Goal: Check status: Check status

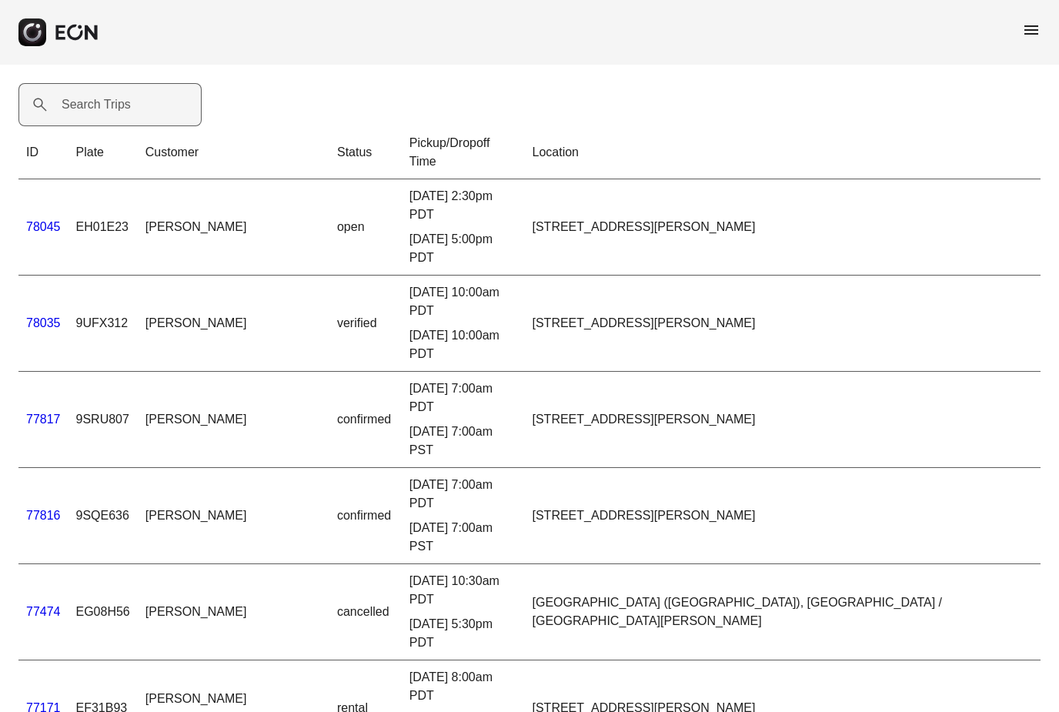
click at [117, 105] on label "Search Trips" at bounding box center [96, 104] width 69 height 18
click at [117, 105] on Trips "Search Trips" at bounding box center [109, 104] width 183 height 43
type Trips "***"
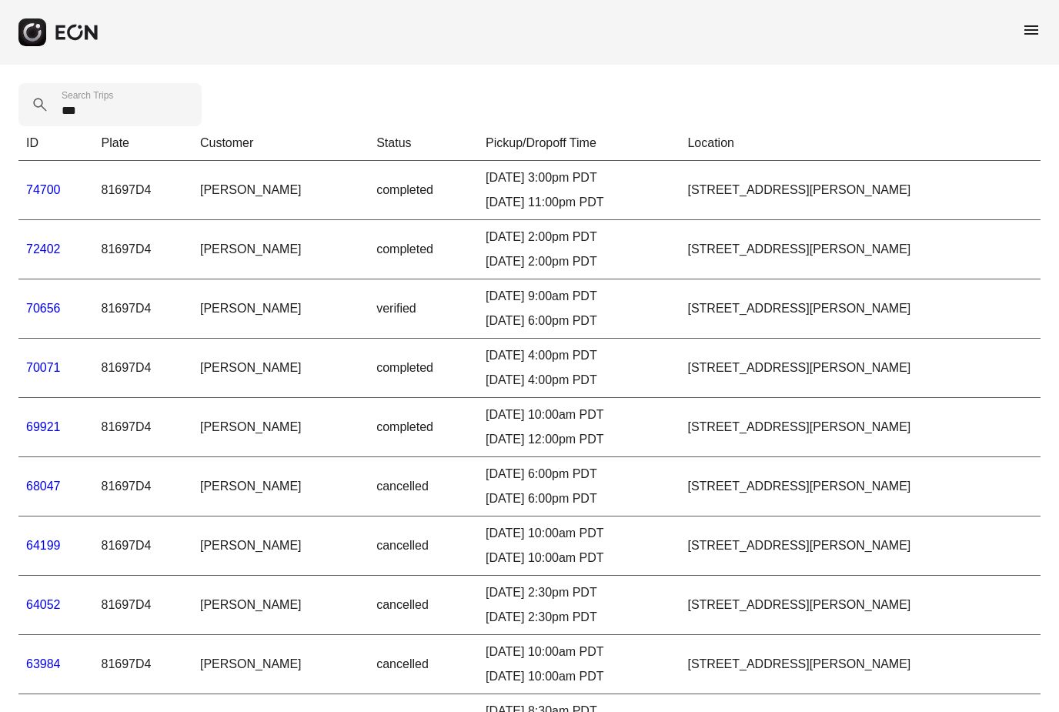
click at [34, 252] on link "72402" at bounding box center [43, 248] width 35 height 13
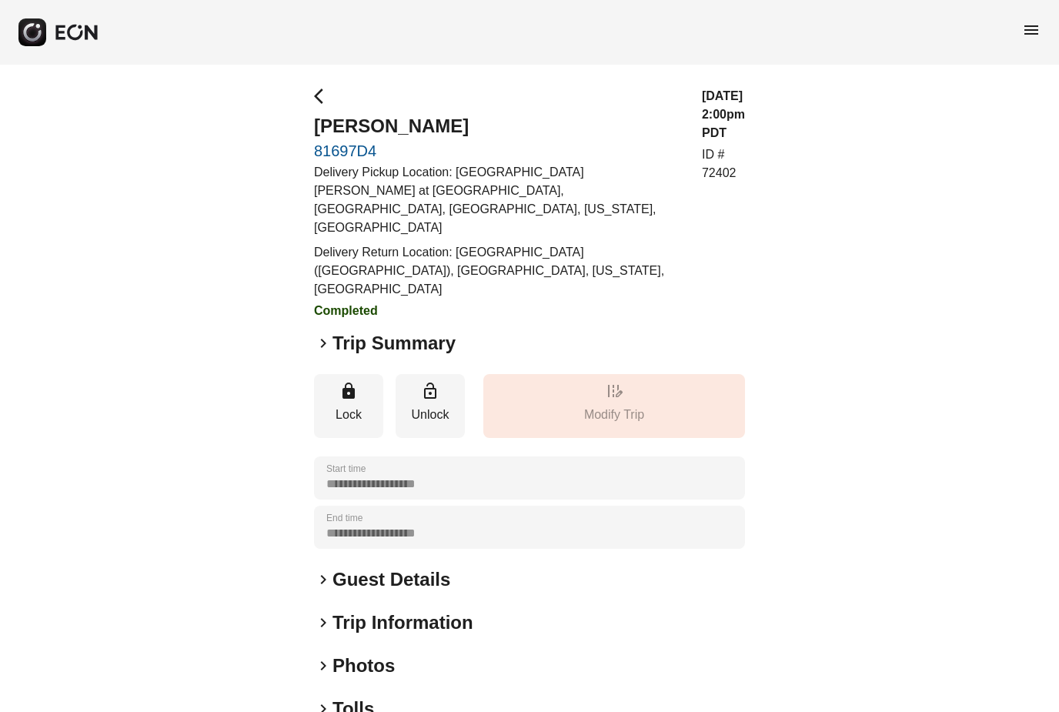
click at [328, 334] on span "keyboard_arrow_right" at bounding box center [323, 343] width 18 height 18
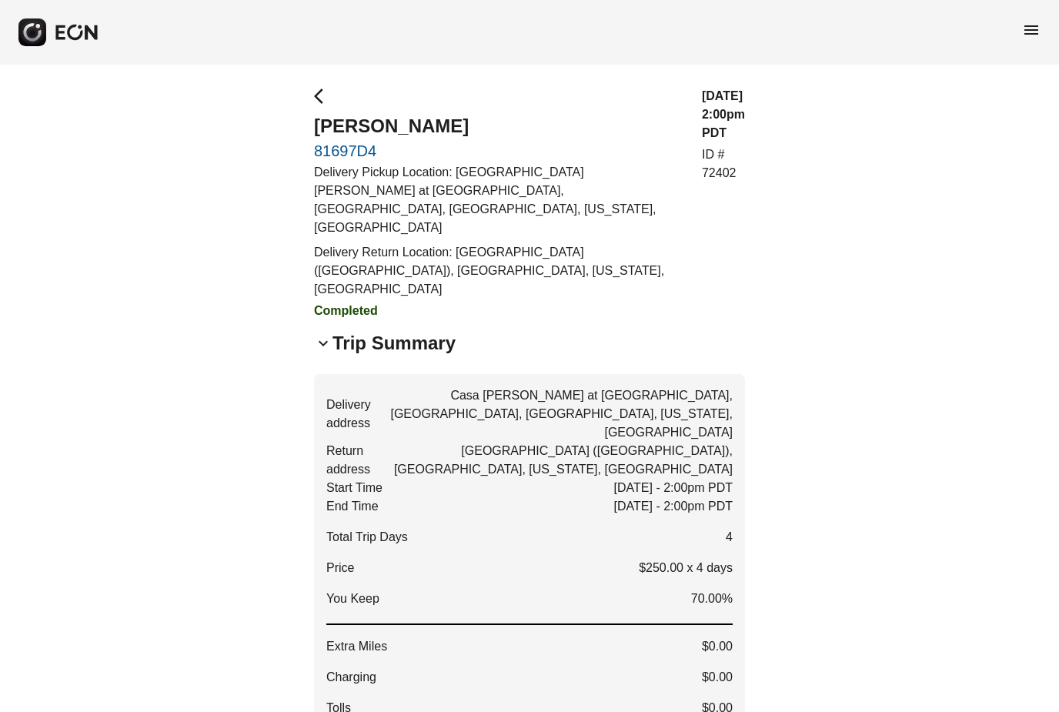
click at [319, 86] on div "**********" at bounding box center [529, 696] width 1059 height 1262
click at [319, 97] on span "arrow_back_ios" at bounding box center [323, 96] width 18 height 18
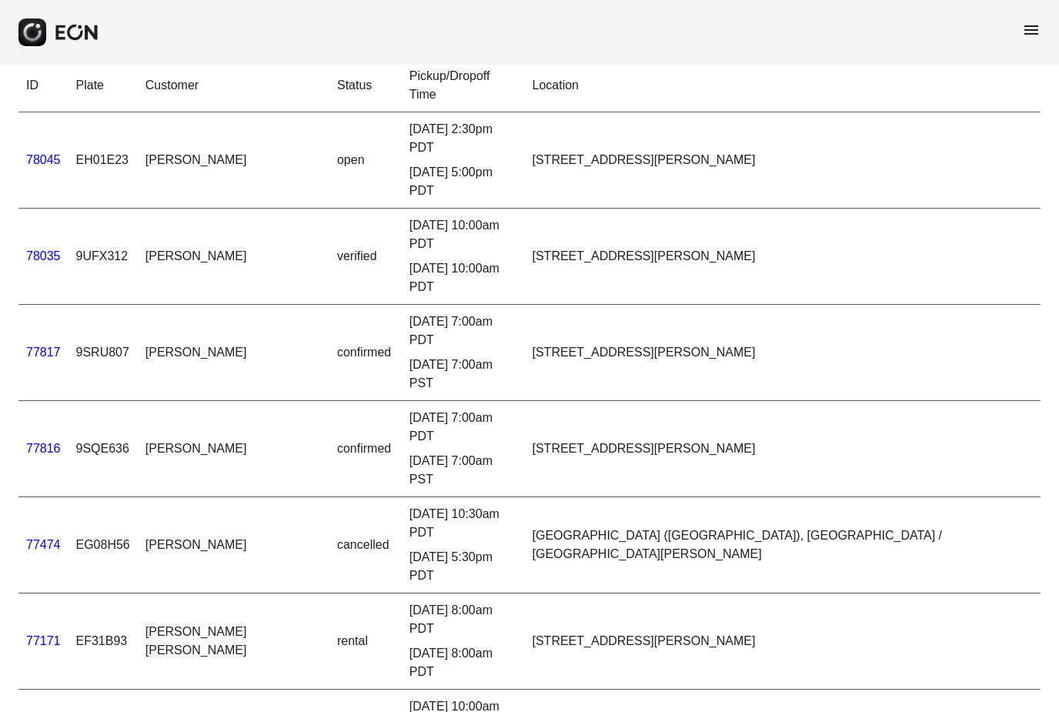
scroll to position [60, 0]
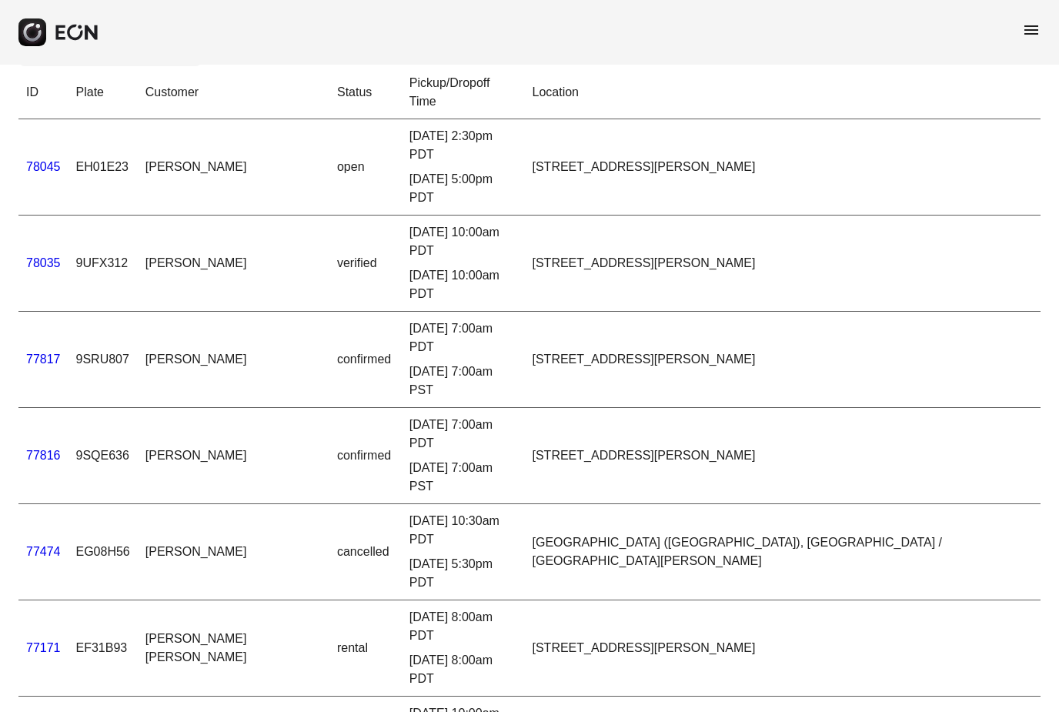
click at [48, 641] on link "77171" at bounding box center [43, 647] width 35 height 13
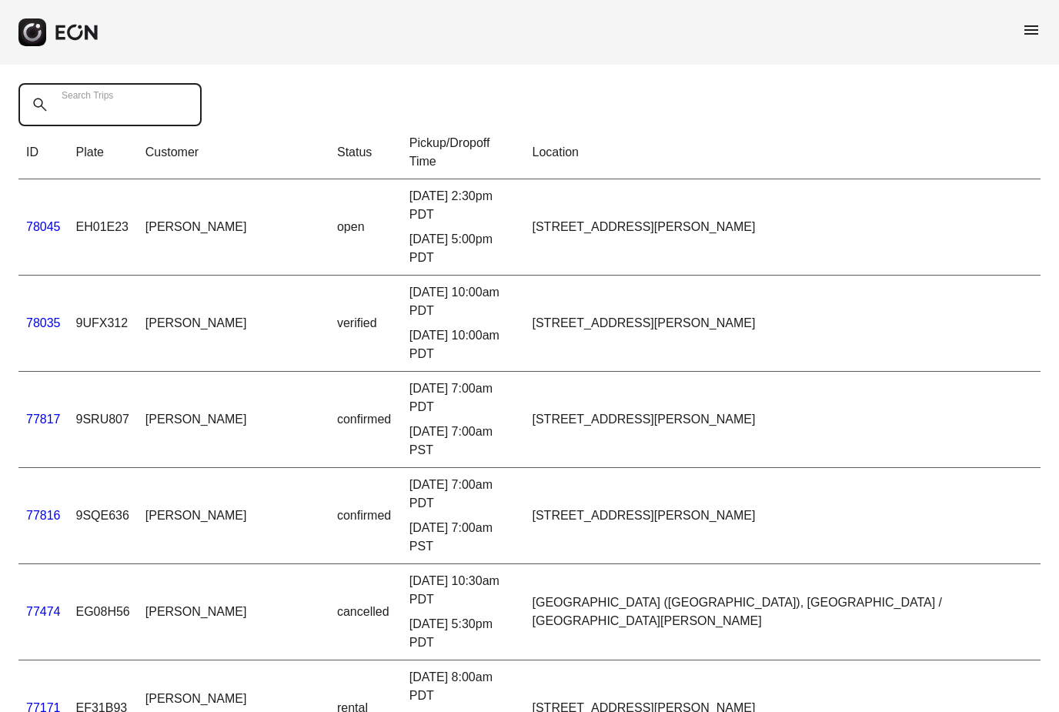
click at [125, 92] on Trips "Search Trips" at bounding box center [109, 104] width 183 height 43
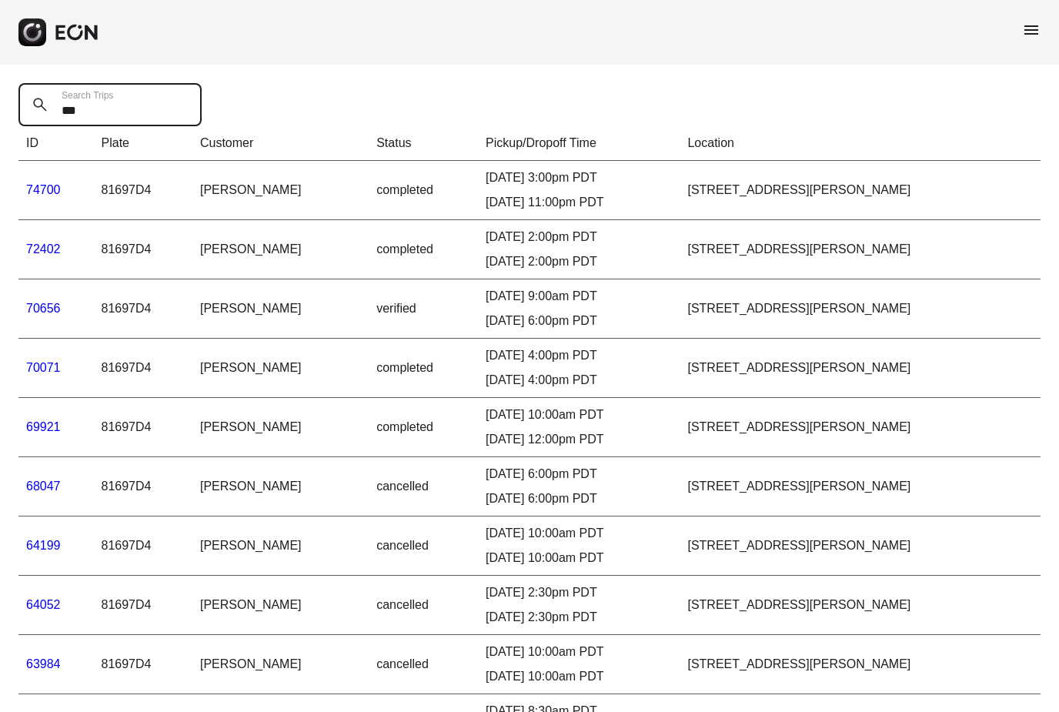
type Trips "***"
click at [45, 191] on link "74700" at bounding box center [43, 189] width 35 height 13
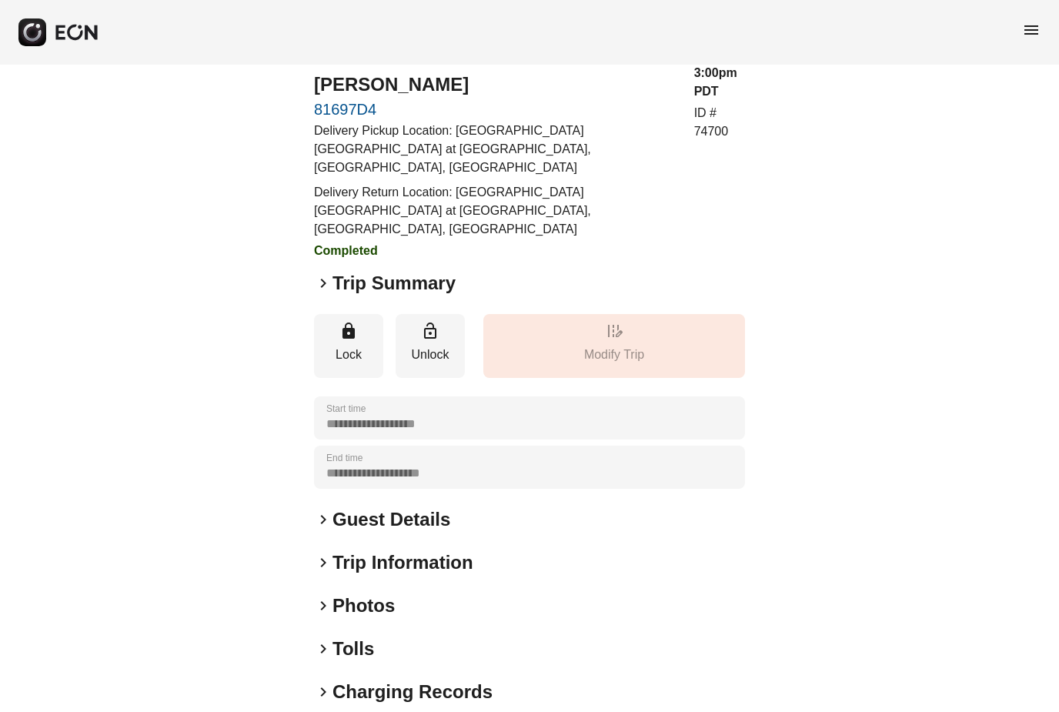
scroll to position [67, 0]
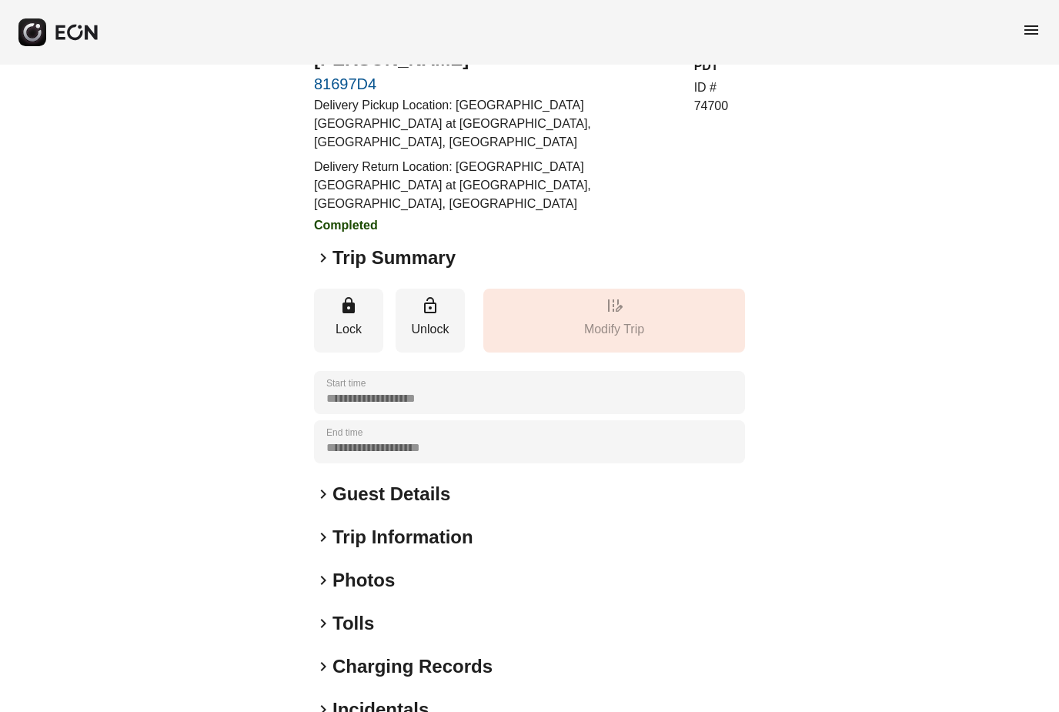
click at [321, 249] on span "keyboard_arrow_right" at bounding box center [323, 258] width 18 height 18
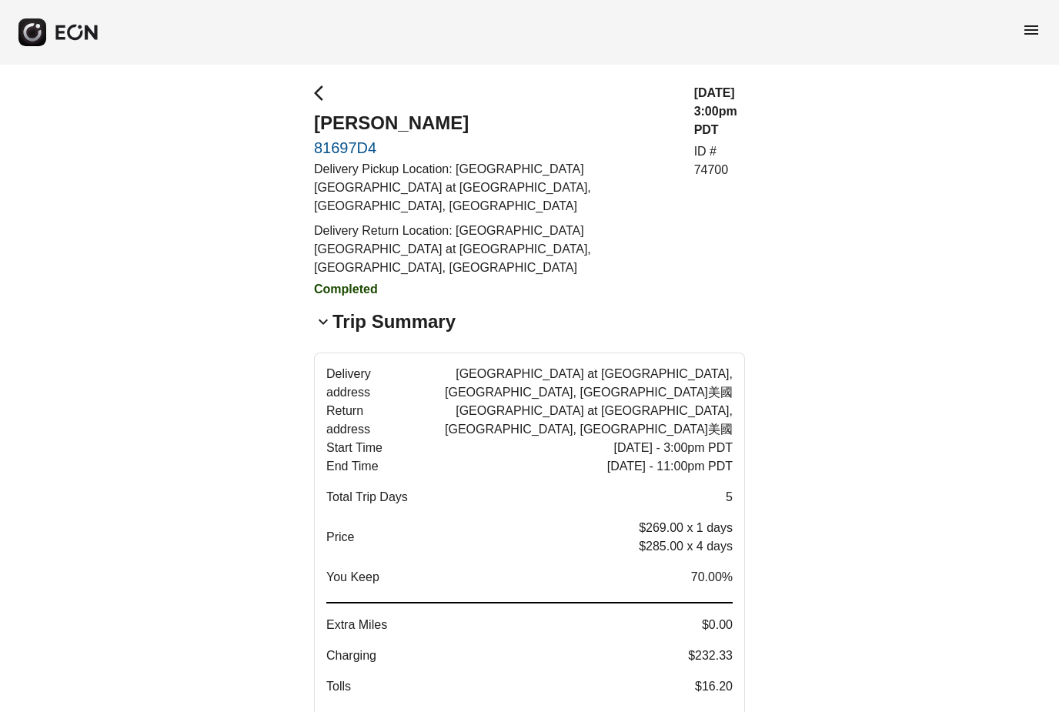
scroll to position [0, 0]
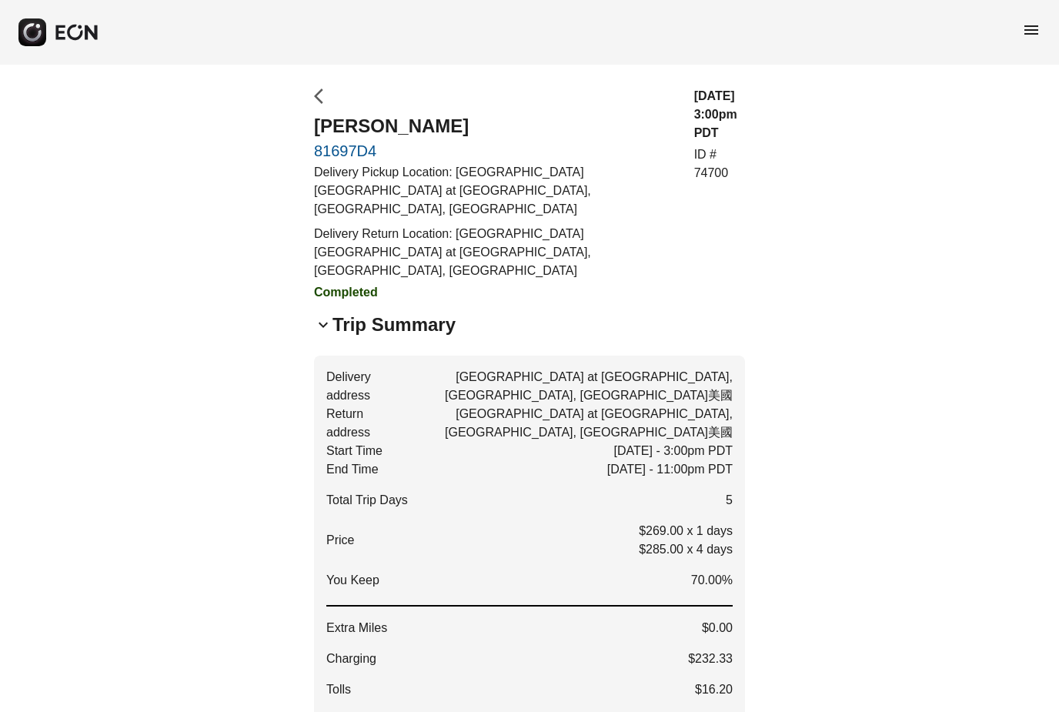
click at [316, 94] on span "arrow_back_ios" at bounding box center [323, 96] width 18 height 18
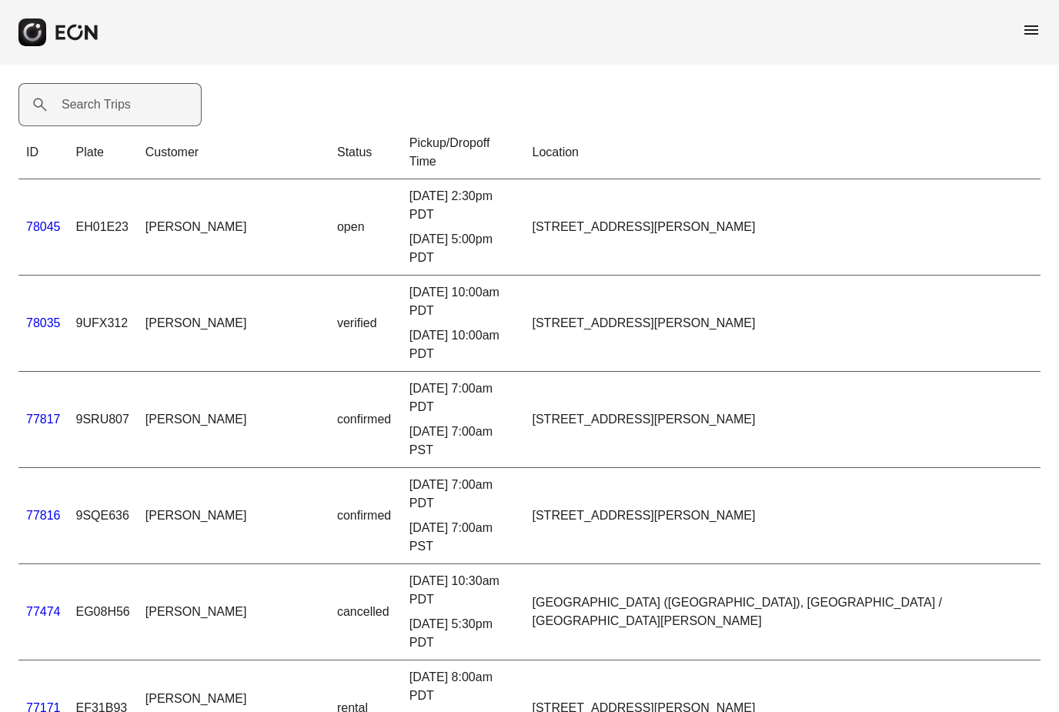
click at [96, 105] on label "Search Trips" at bounding box center [96, 104] width 69 height 18
click at [96, 105] on Trips "Search Trips" at bounding box center [109, 104] width 183 height 43
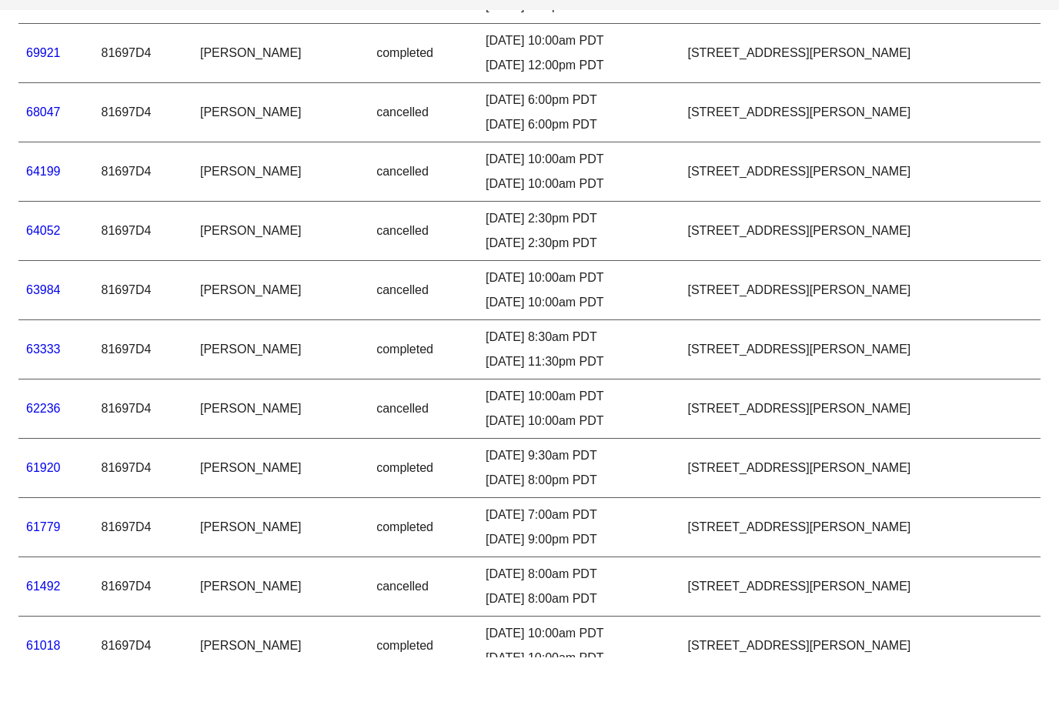
scroll to position [346, 0]
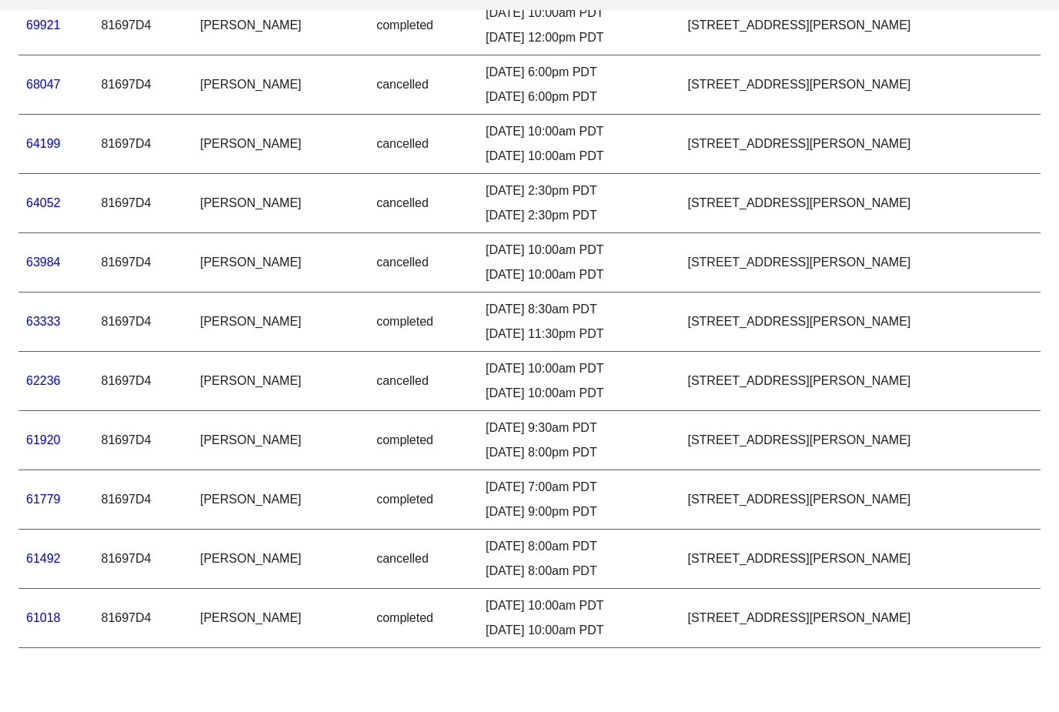
type Trips "***"
click at [36, 666] on link "61018" at bounding box center [43, 672] width 35 height 13
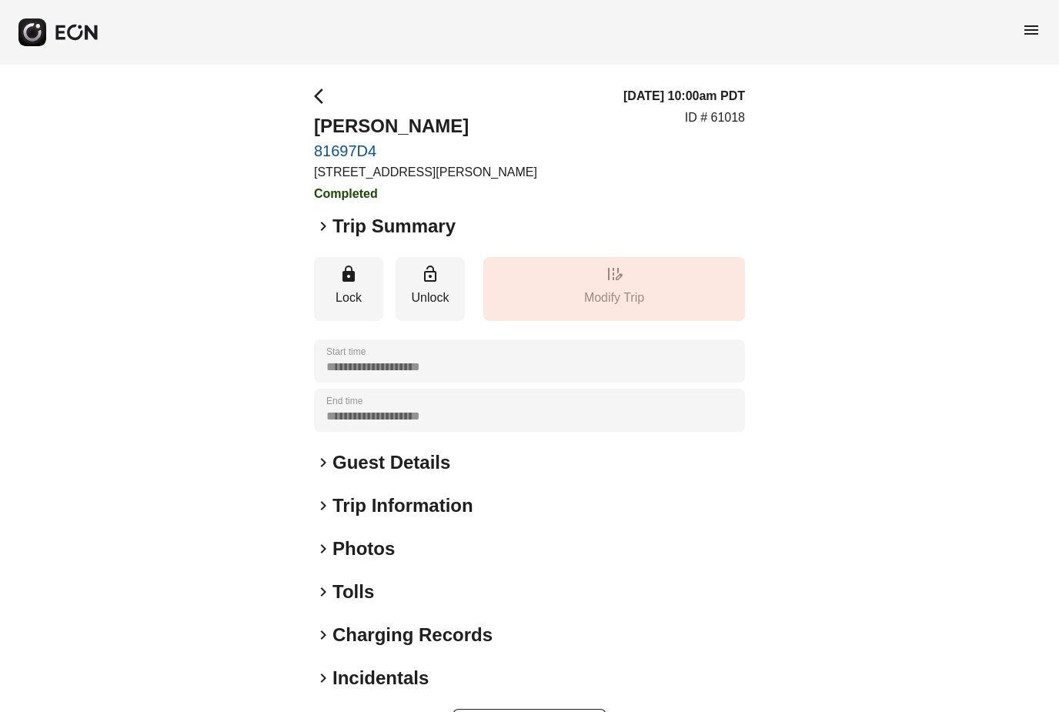
click at [319, 222] on span "keyboard_arrow_right" at bounding box center [323, 226] width 18 height 18
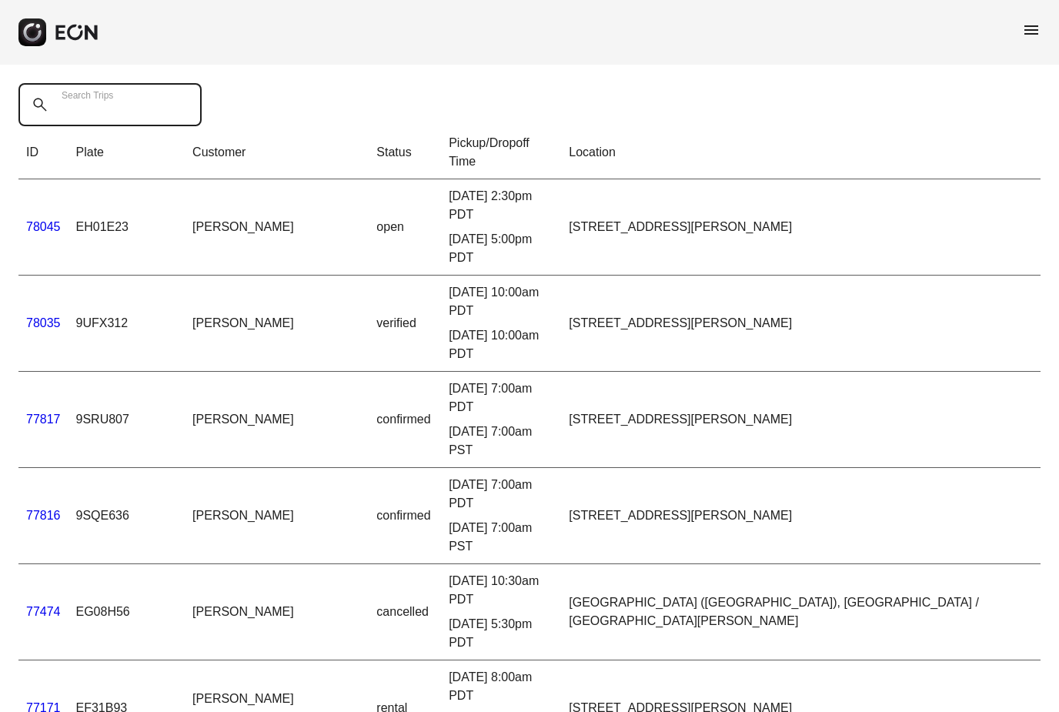
click at [102, 118] on Trips "Search Trips" at bounding box center [109, 104] width 183 height 43
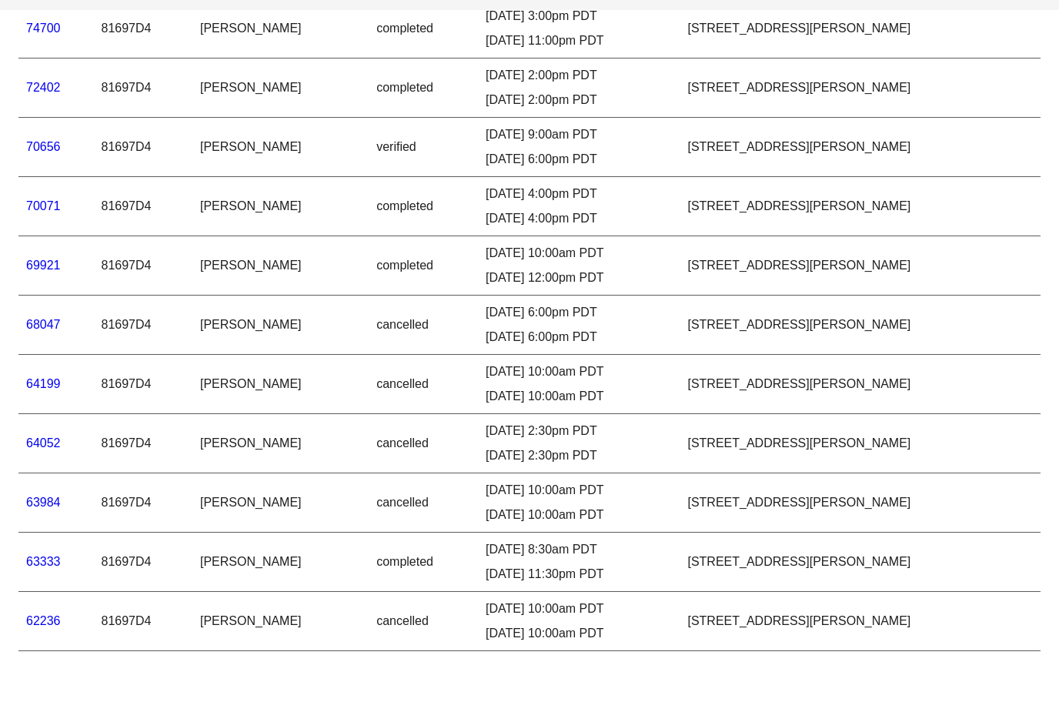
scroll to position [121, 0]
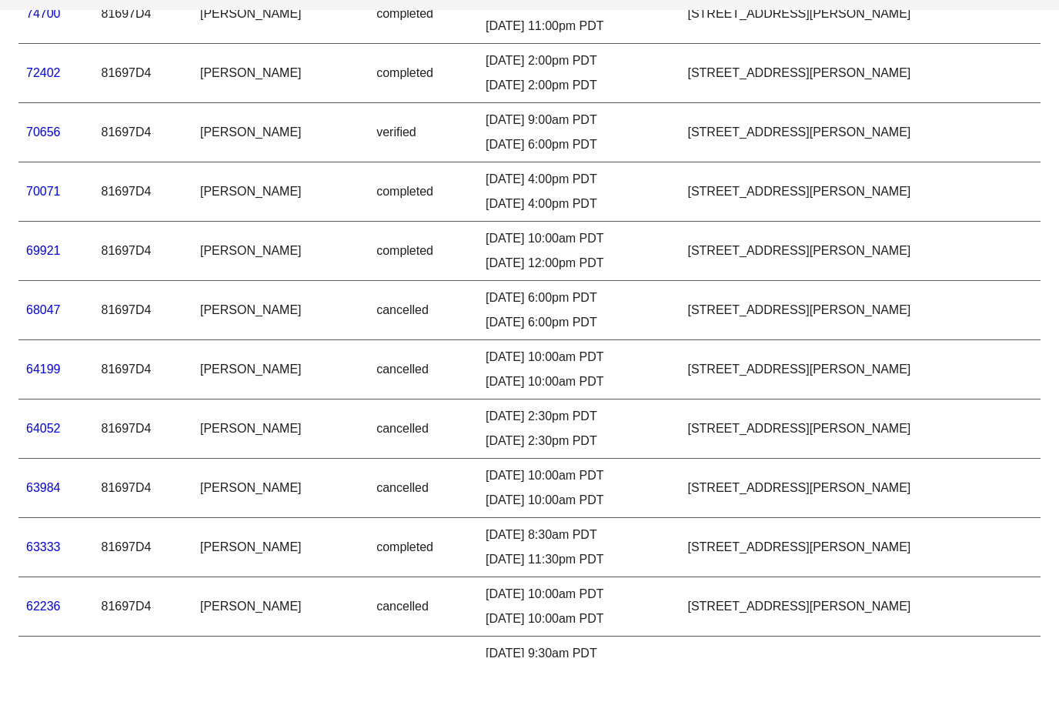
type Trips "***"
click at [35, 240] on link "70071" at bounding box center [43, 246] width 35 height 13
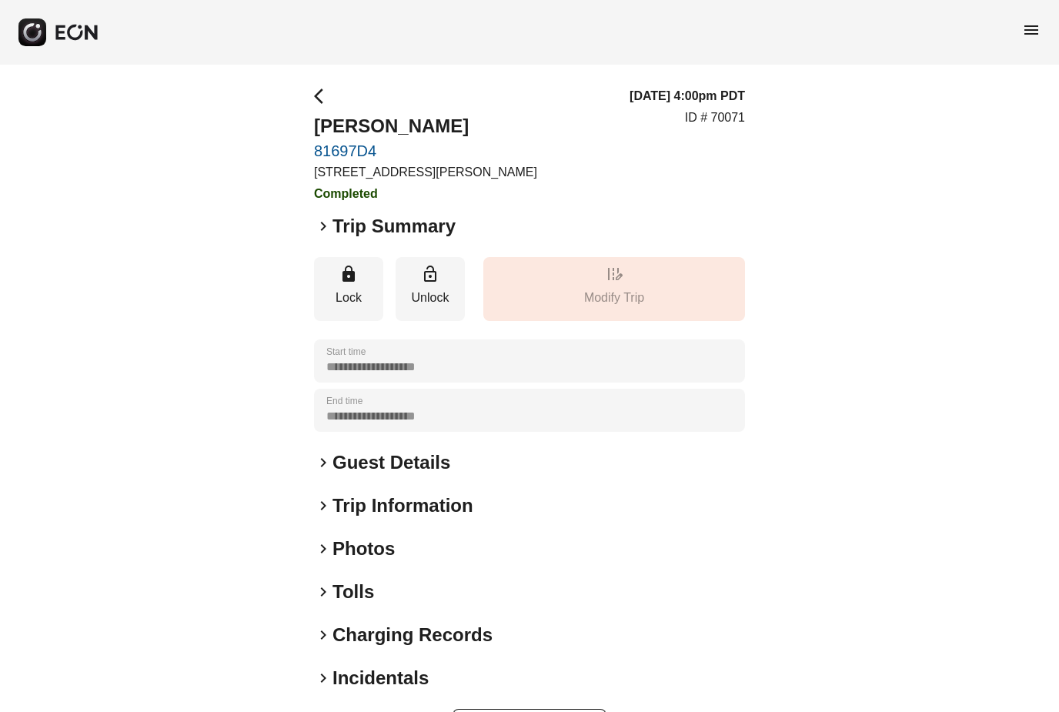
click at [320, 222] on span "keyboard_arrow_right" at bounding box center [323, 226] width 18 height 18
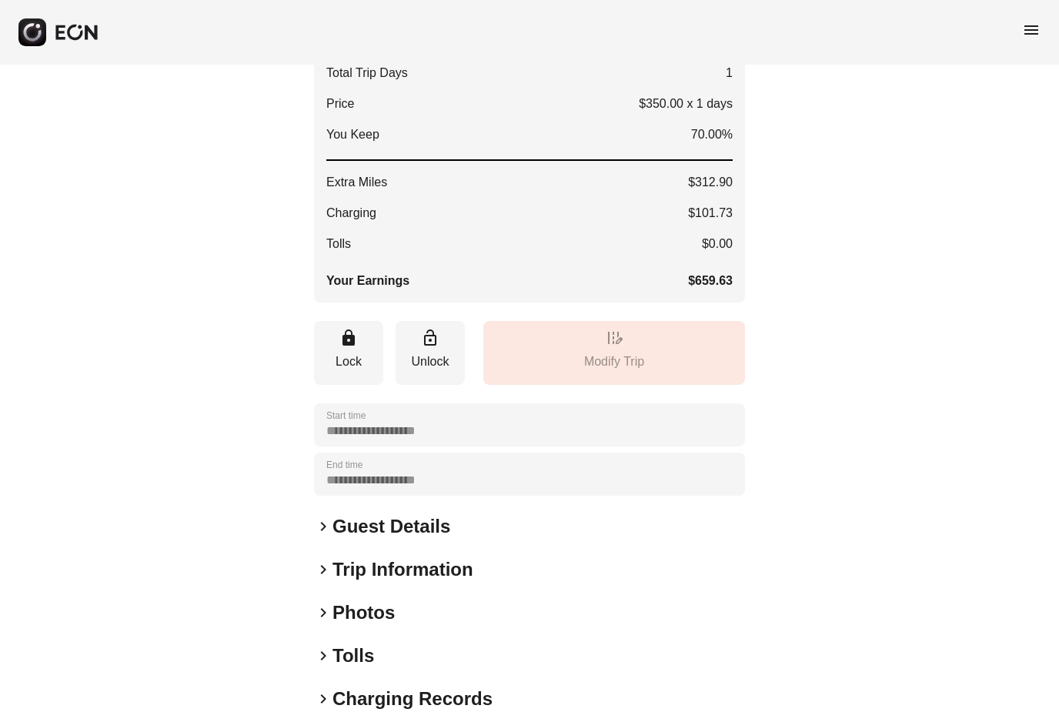
scroll to position [333, 0]
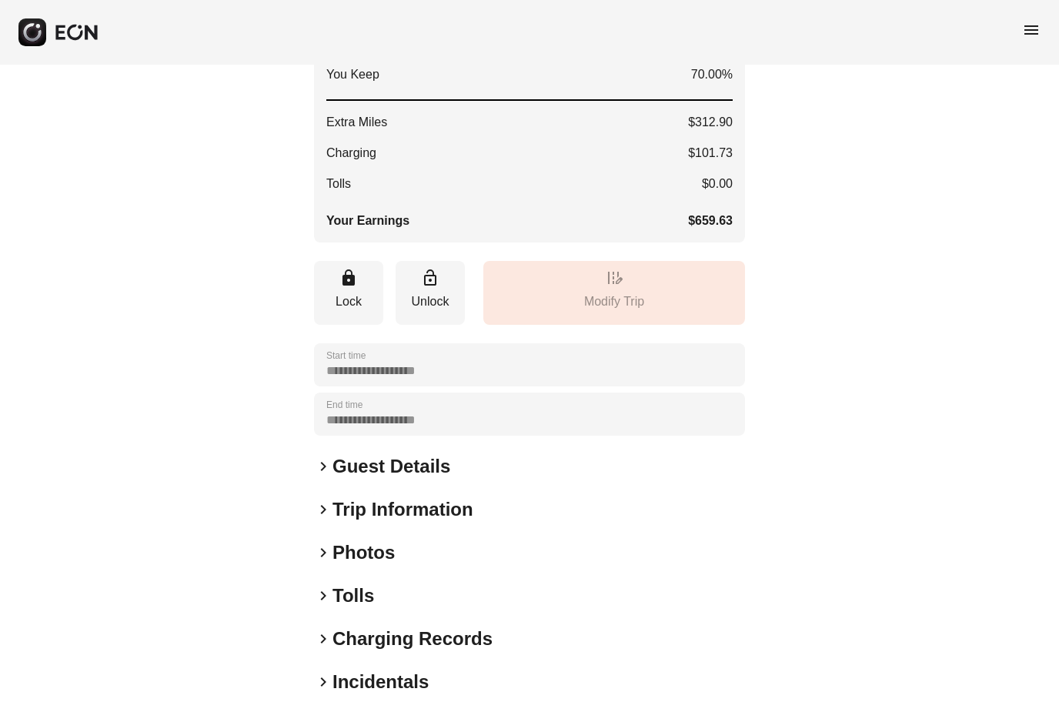
click at [319, 506] on span "keyboard_arrow_right" at bounding box center [323, 509] width 18 height 18
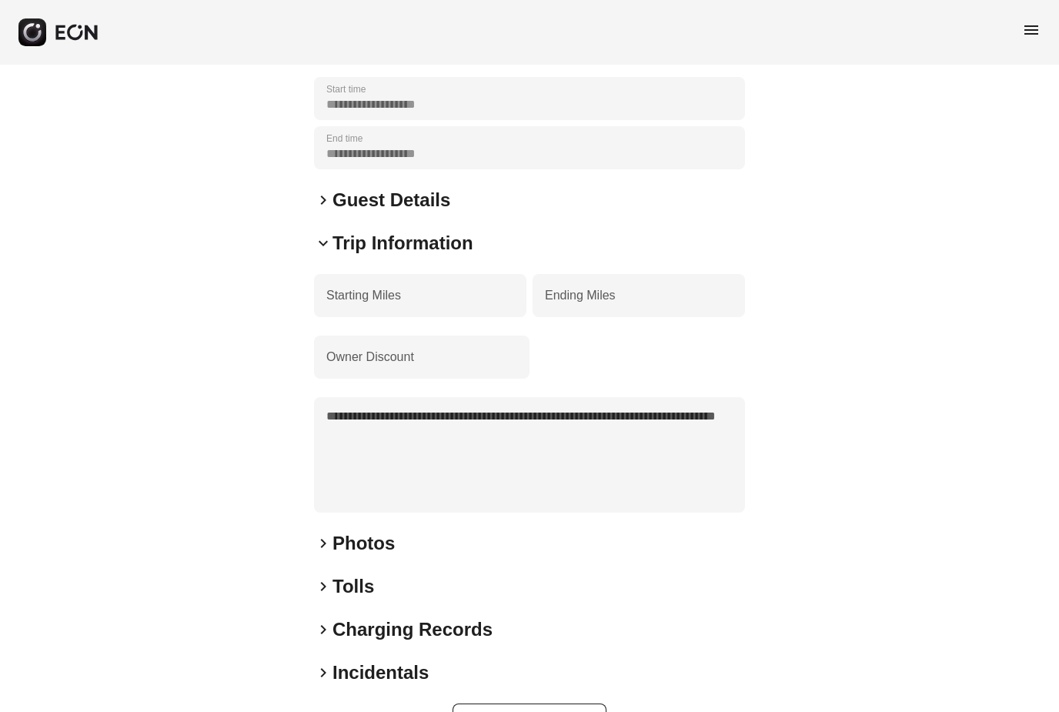
scroll to position [599, 0]
click at [332, 666] on span "keyboard_arrow_right" at bounding box center [323, 672] width 18 height 18
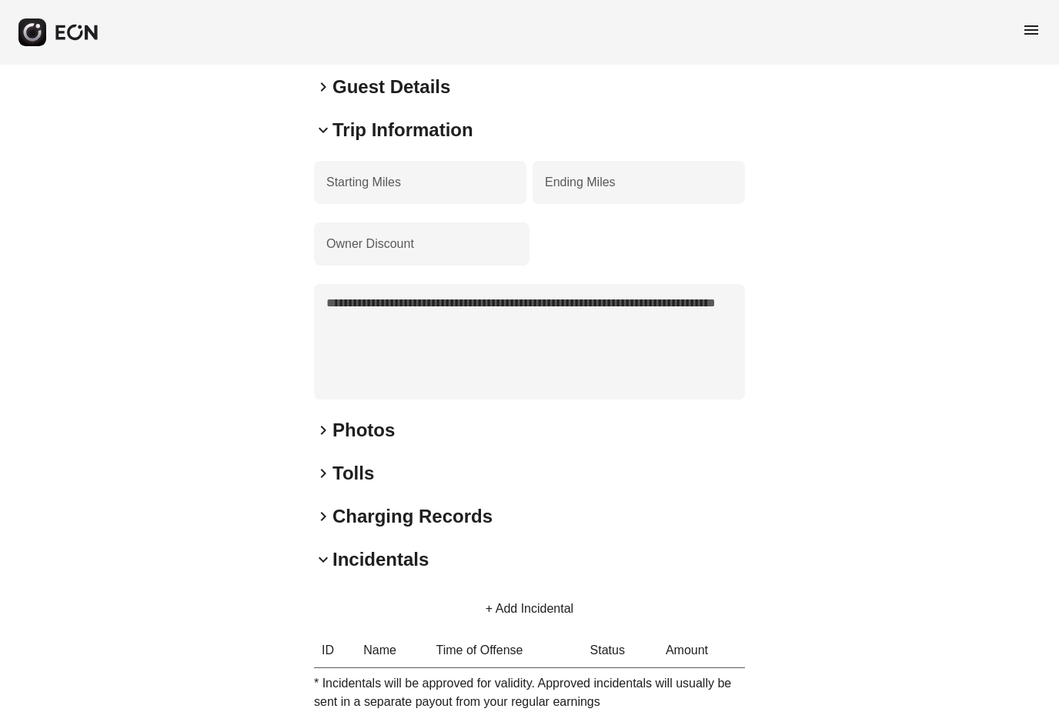
scroll to position [806, 0]
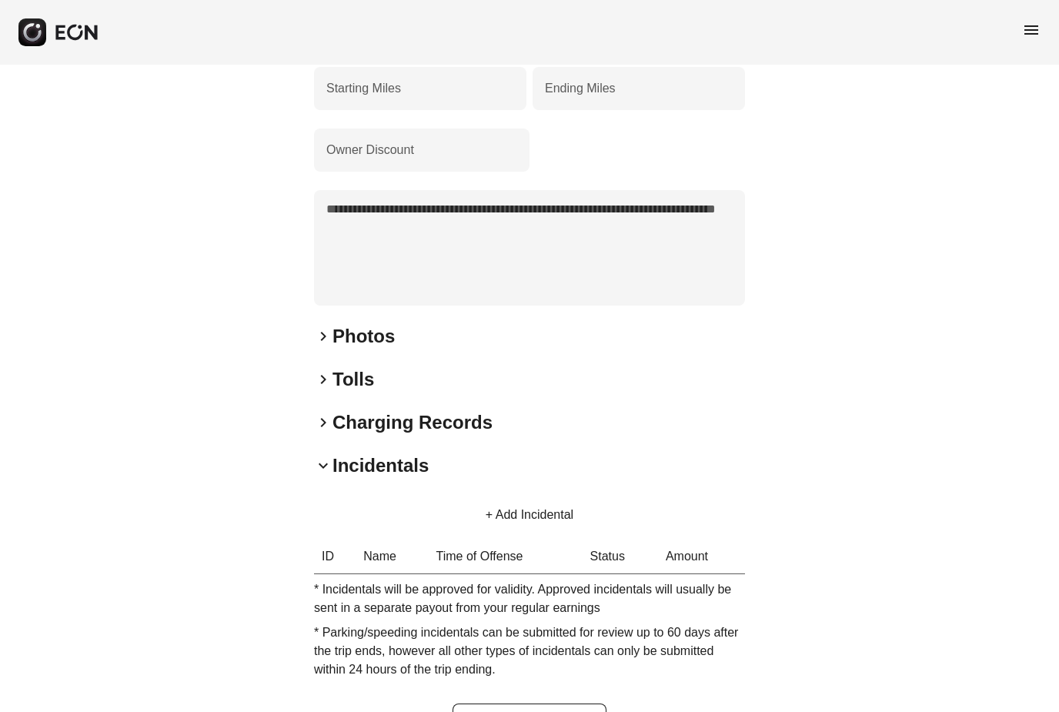
click at [328, 413] on span "keyboard_arrow_right" at bounding box center [323, 422] width 18 height 18
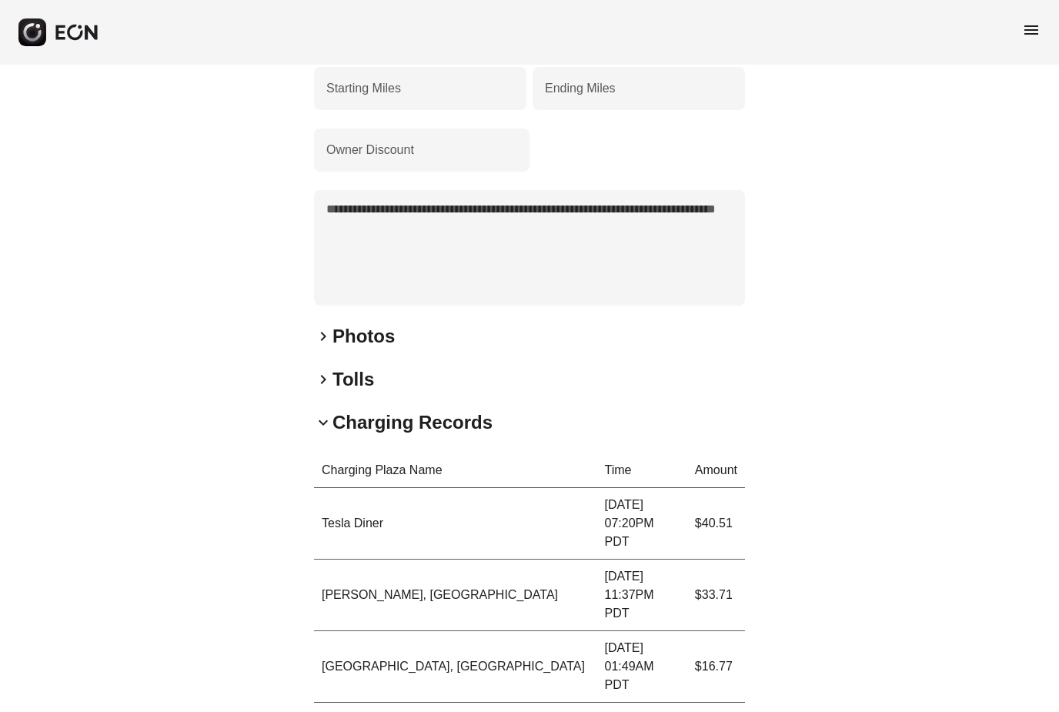
click at [325, 379] on span "keyboard_arrow_right" at bounding box center [323, 379] width 18 height 18
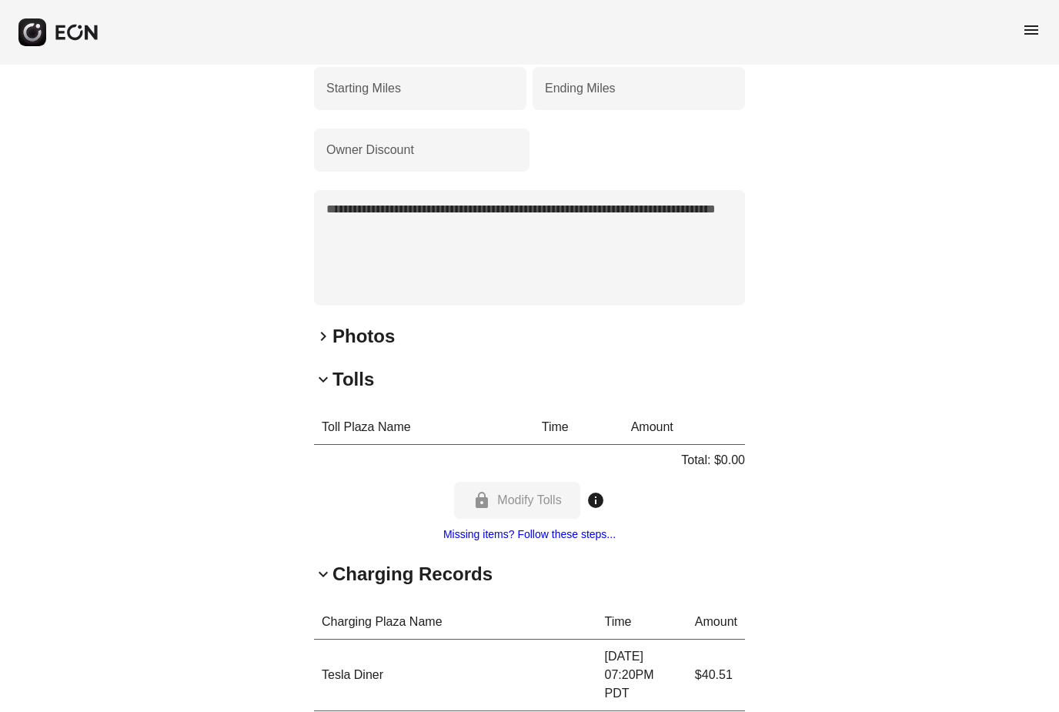
click at [325, 380] on span "keyboard_arrow_down" at bounding box center [323, 379] width 18 height 18
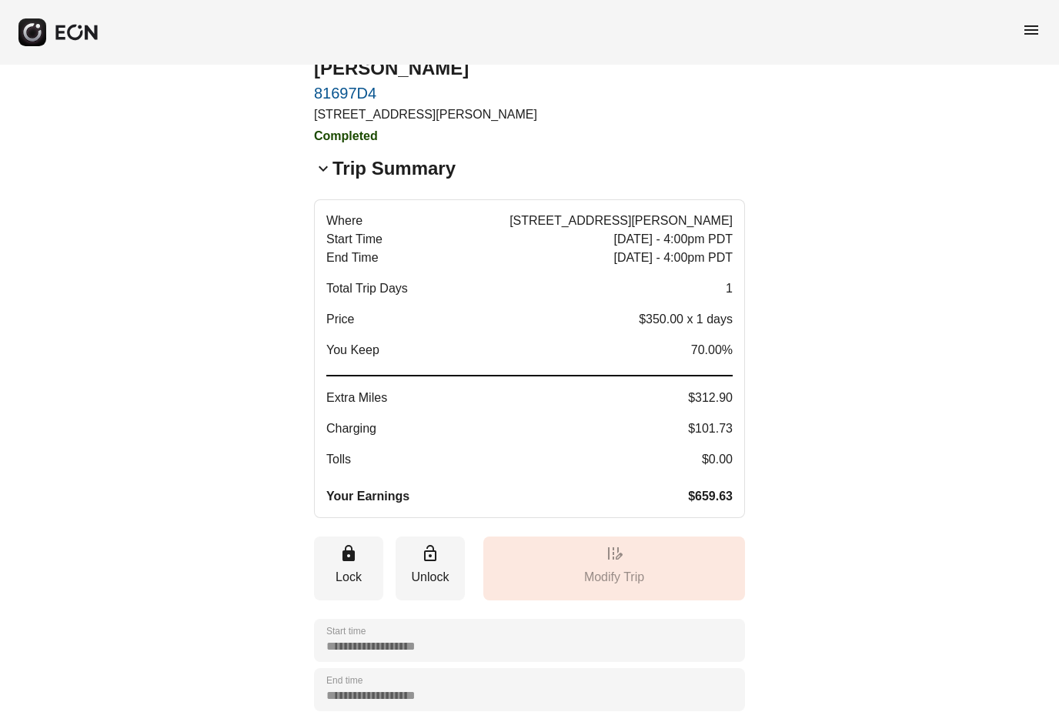
scroll to position [0, 0]
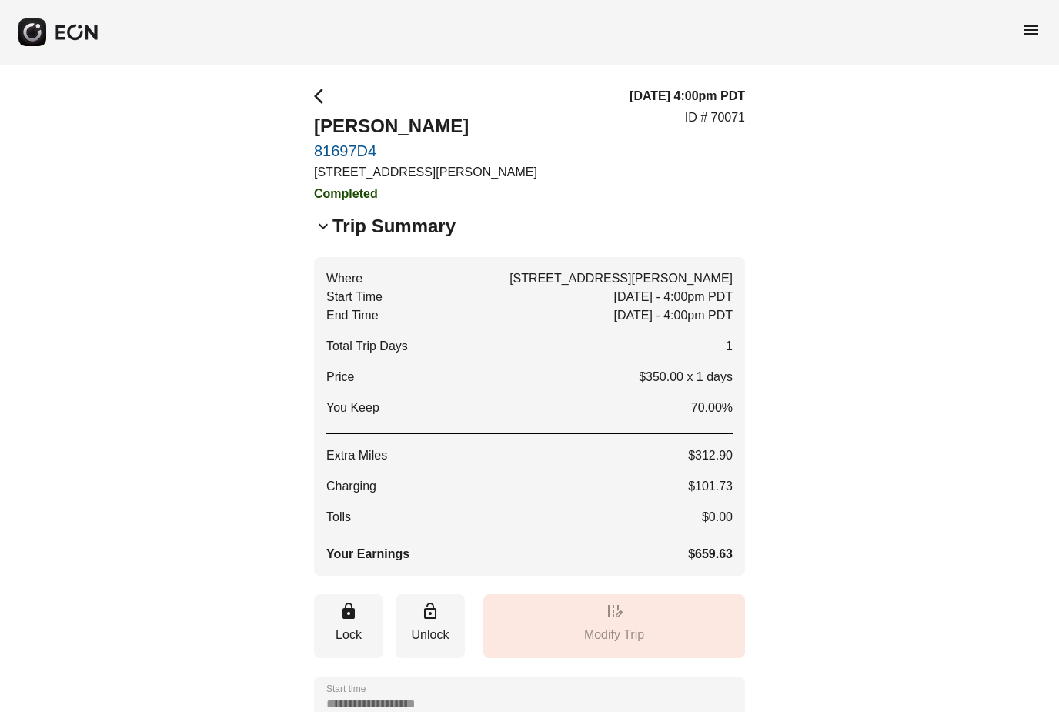
click at [1031, 24] on span "menu" at bounding box center [1031, 30] width 18 height 18
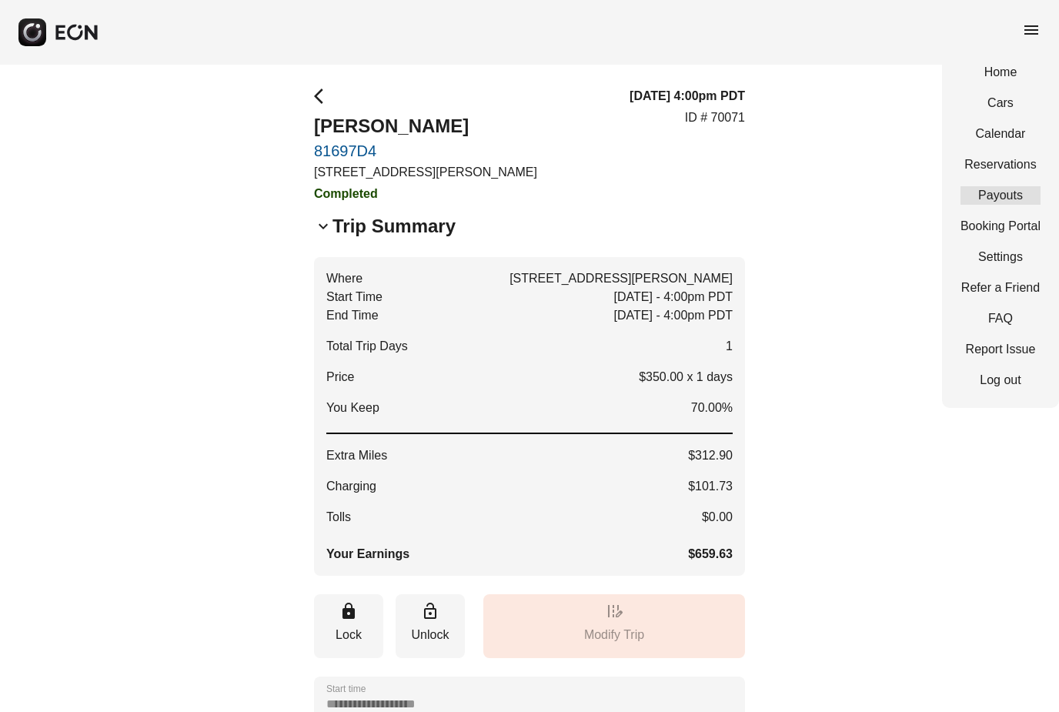
click at [1010, 192] on link "Payouts" at bounding box center [1000, 195] width 80 height 18
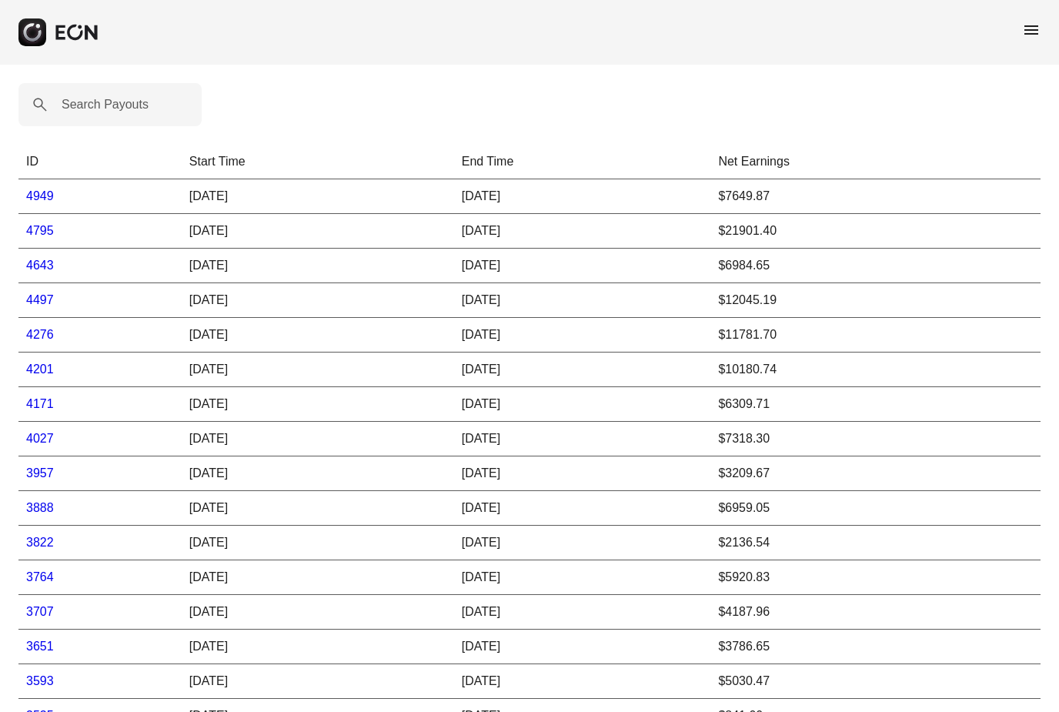
click at [32, 199] on link "4949" at bounding box center [40, 195] width 28 height 13
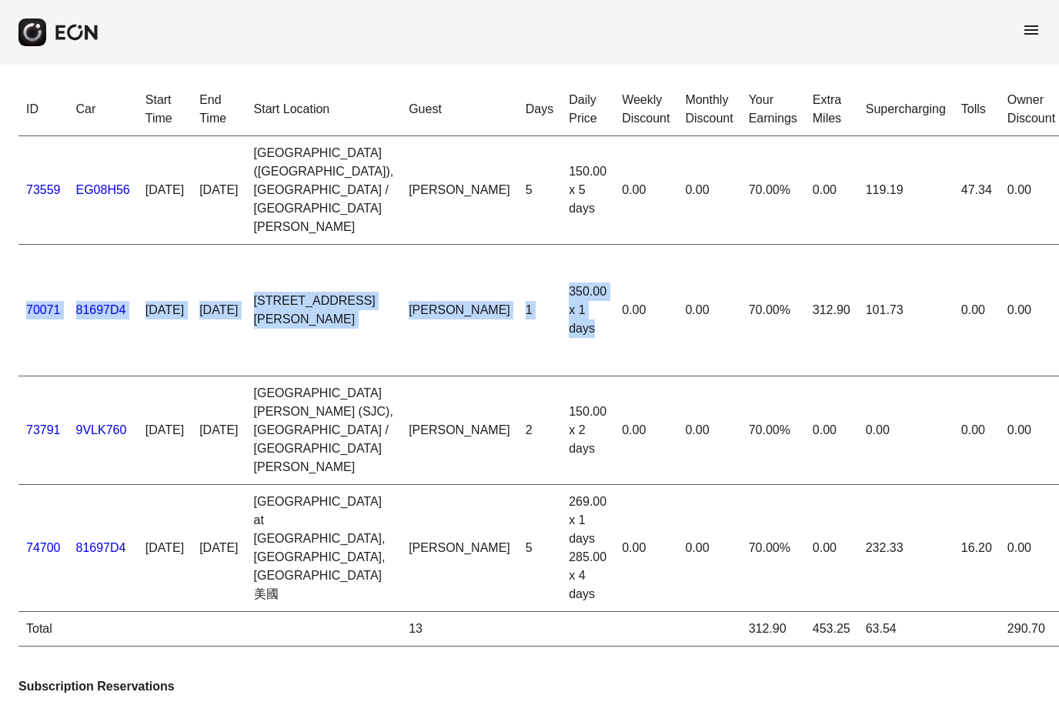
drag, startPoint x: 51, startPoint y: 327, endPoint x: 540, endPoint y: 362, distance: 490.6
click at [540, 362] on tr "**********" at bounding box center [624, 311] width 1213 height 132
copy tr "70071 81697D4 [DATE] [DATE] [STREET_ADDRESS] / [GEOGRAPHIC_DATA][PERSON_NAME] Y…"
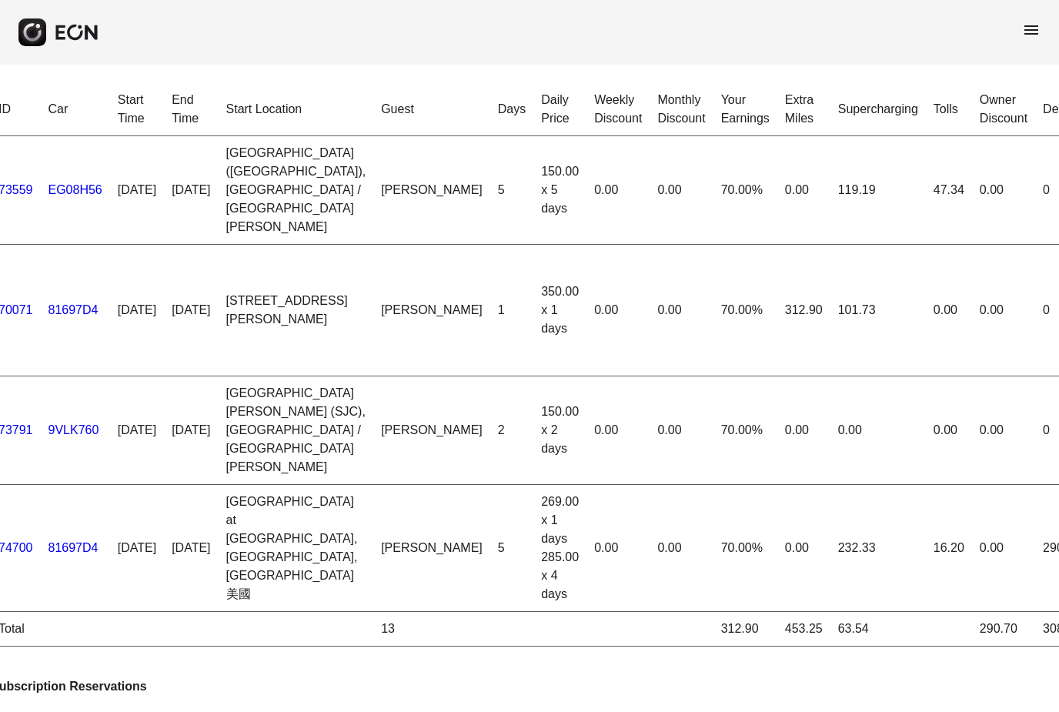
scroll to position [0, 20]
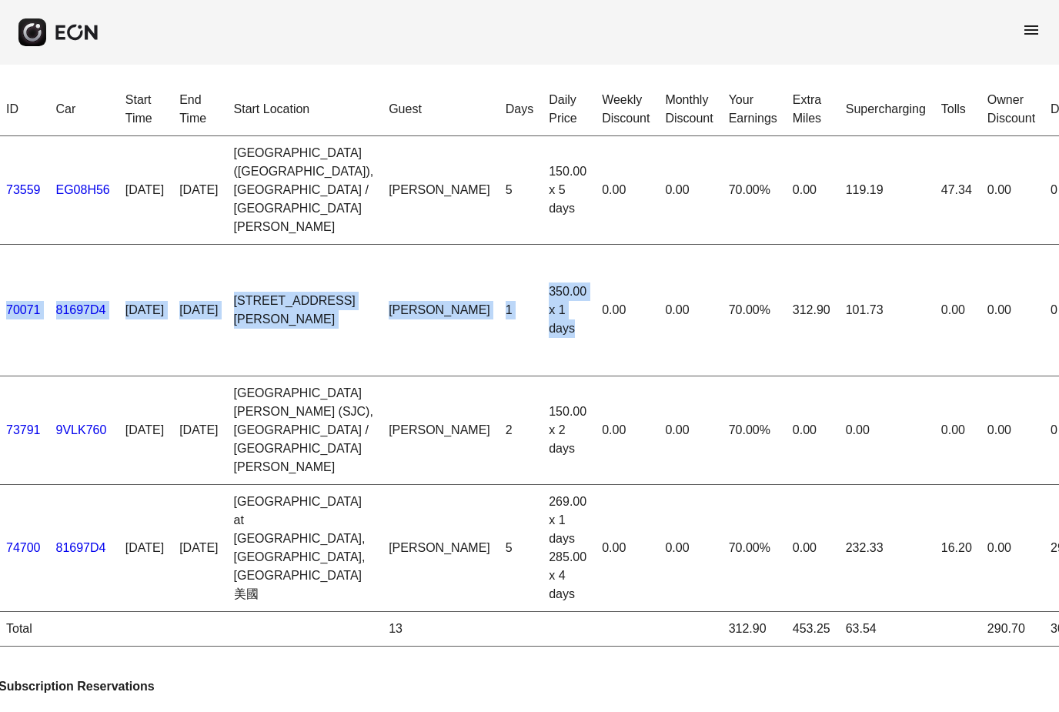
drag, startPoint x: 5, startPoint y: 345, endPoint x: 481, endPoint y: 387, distance: 478.1
click at [481, 376] on tr "**********" at bounding box center [604, 311] width 1213 height 132
copy tr "70071 81697D4 [DATE] [DATE] [STREET_ADDRESS] / [GEOGRAPHIC_DATA][PERSON_NAME] Y…"
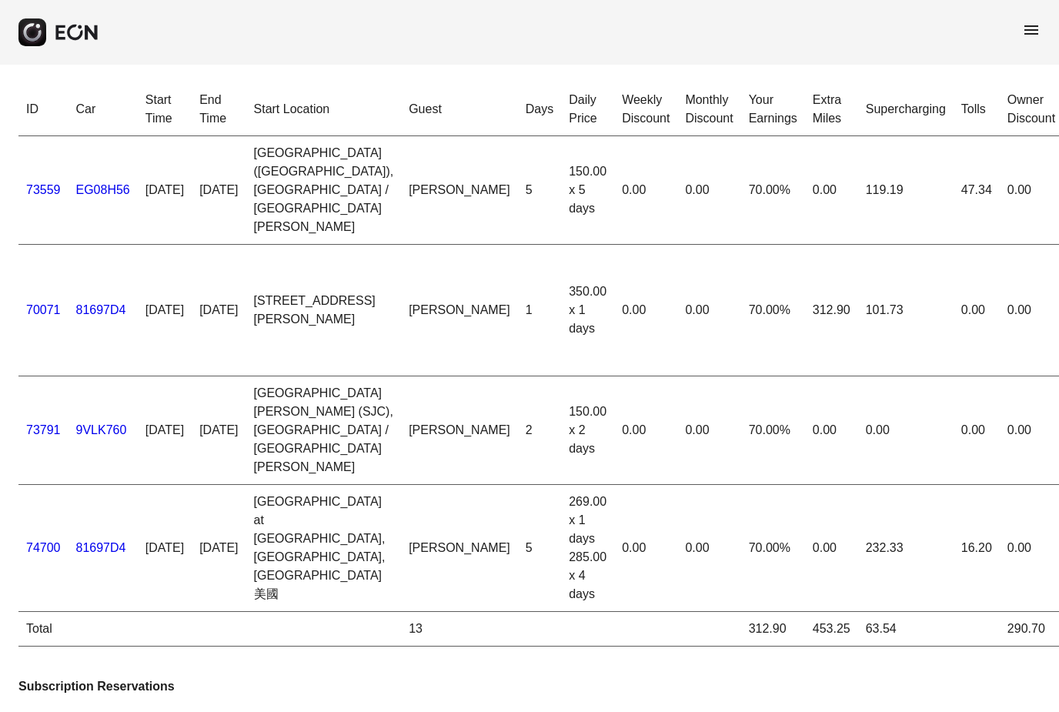
scroll to position [0, 0]
click at [40, 316] on link "70071" at bounding box center [43, 309] width 35 height 13
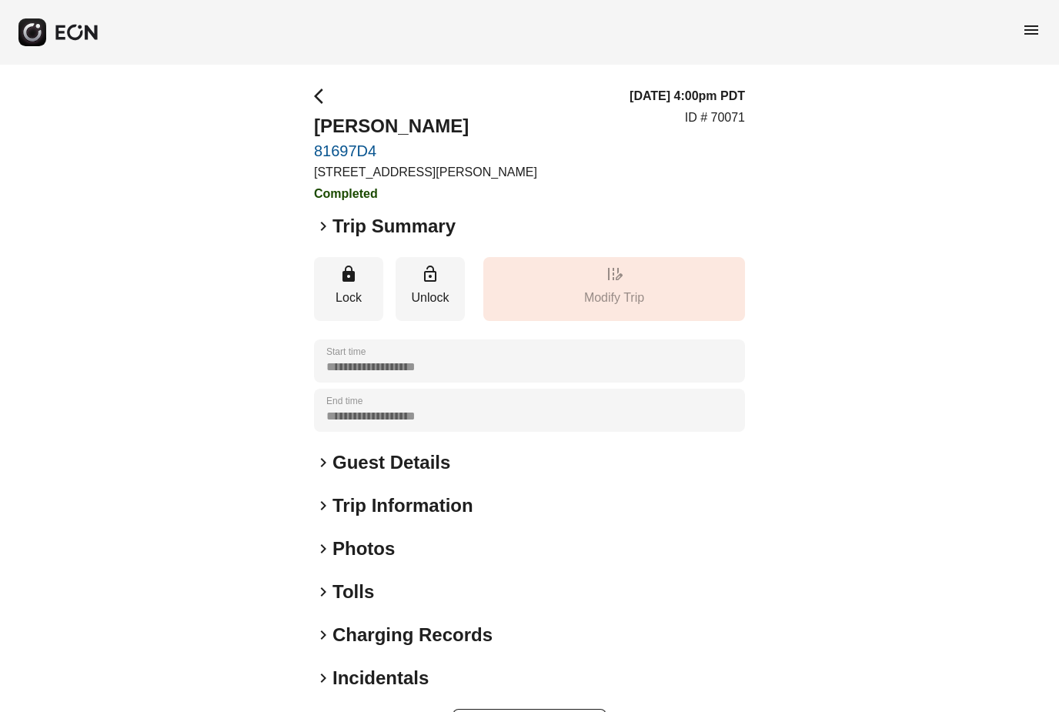
scroll to position [5, 0]
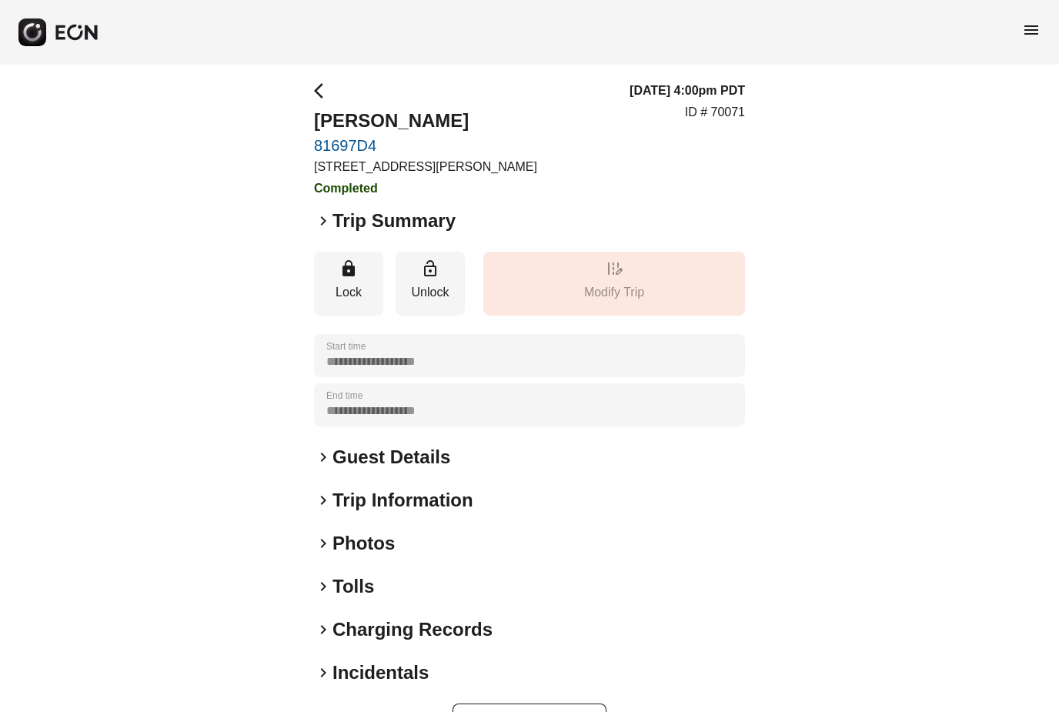
click at [323, 229] on div "keyboard_arrow_right Trip Summary" at bounding box center [529, 221] width 431 height 25
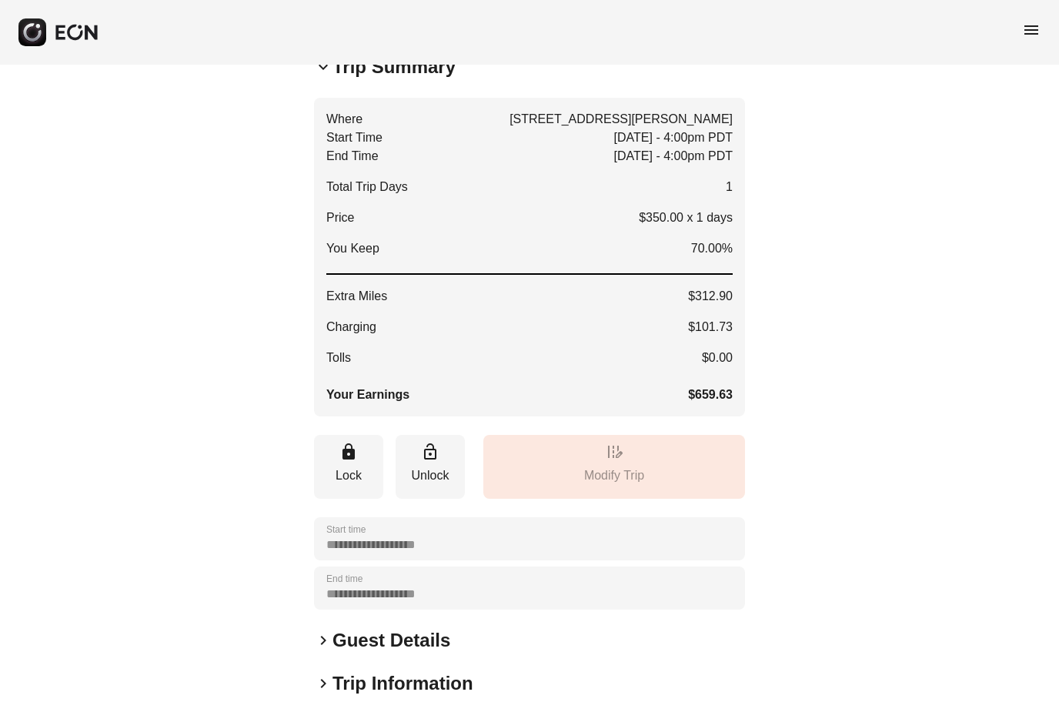
scroll to position [342, 0]
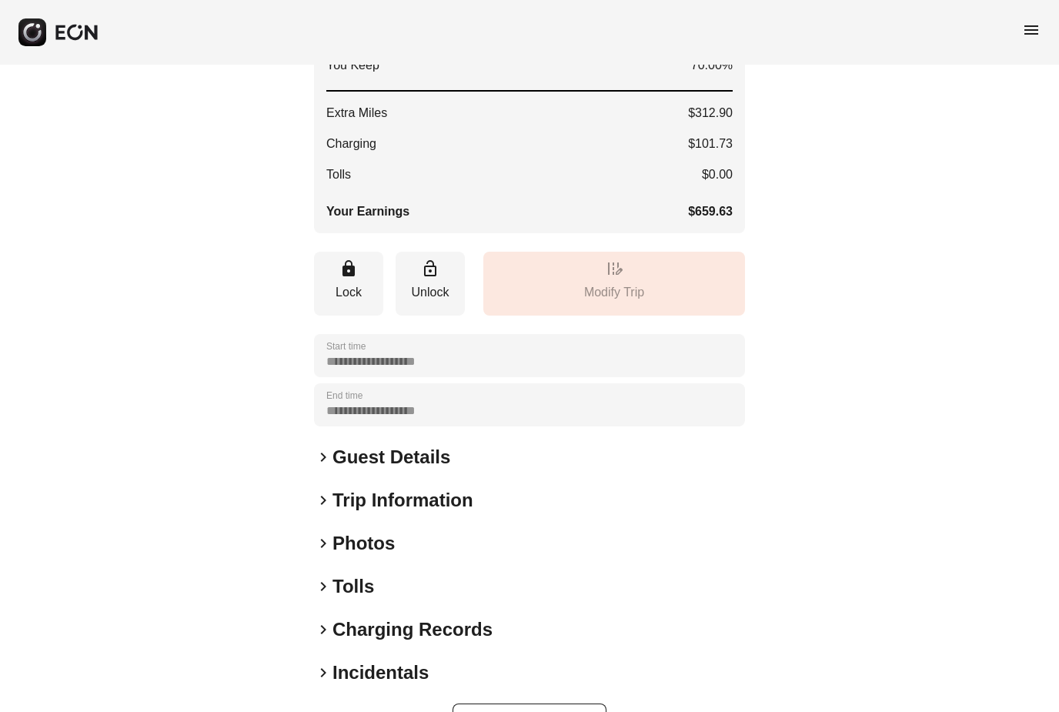
click at [322, 456] on span "keyboard_arrow_right" at bounding box center [323, 457] width 18 height 18
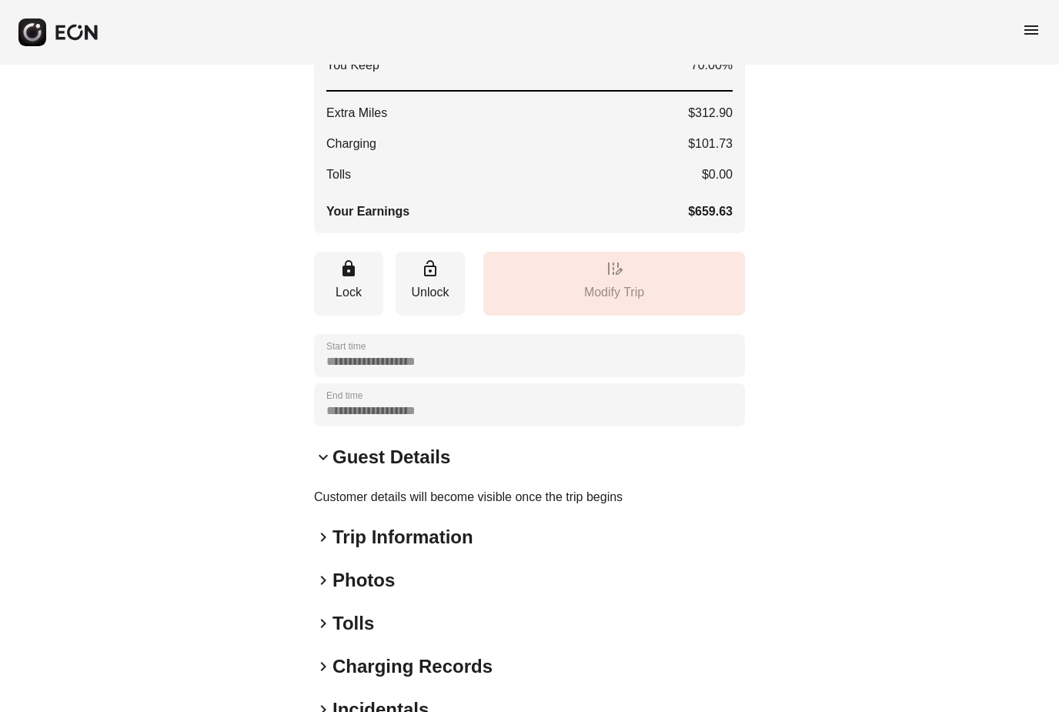
scroll to position [379, 0]
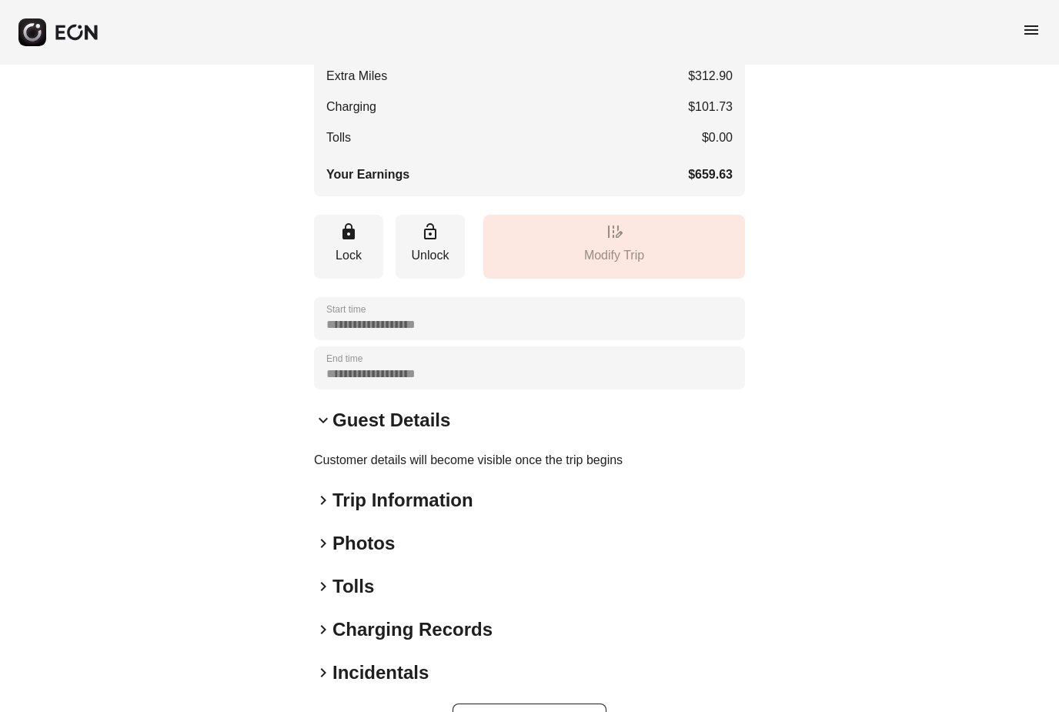
click at [325, 498] on span "keyboard_arrow_right" at bounding box center [323, 500] width 18 height 18
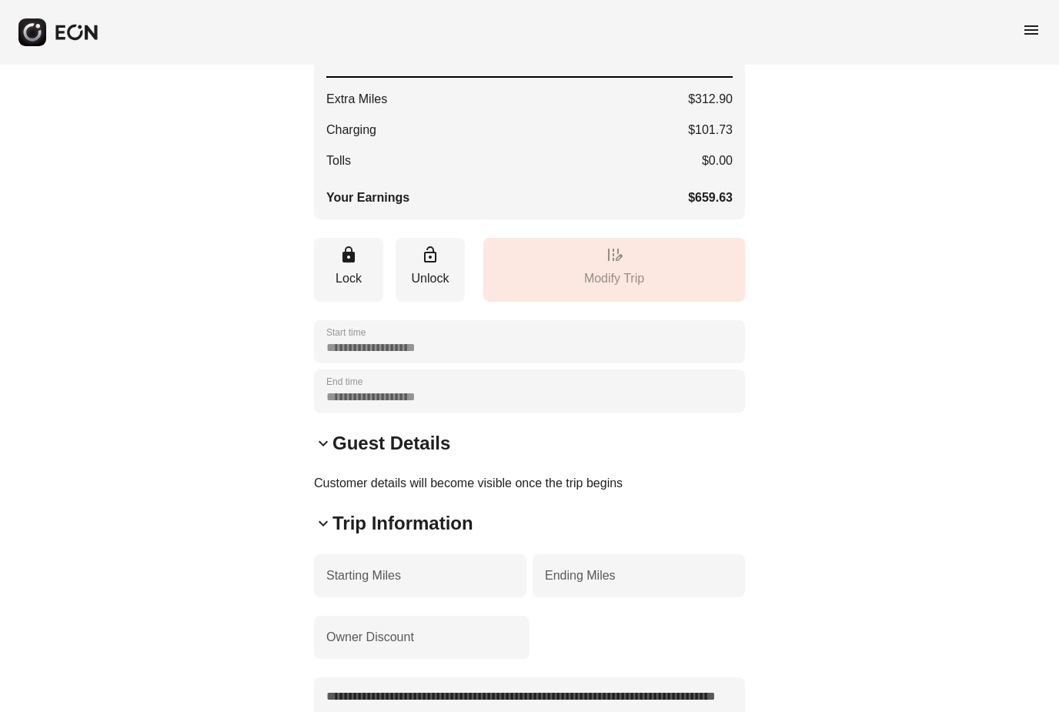
scroll to position [0, 0]
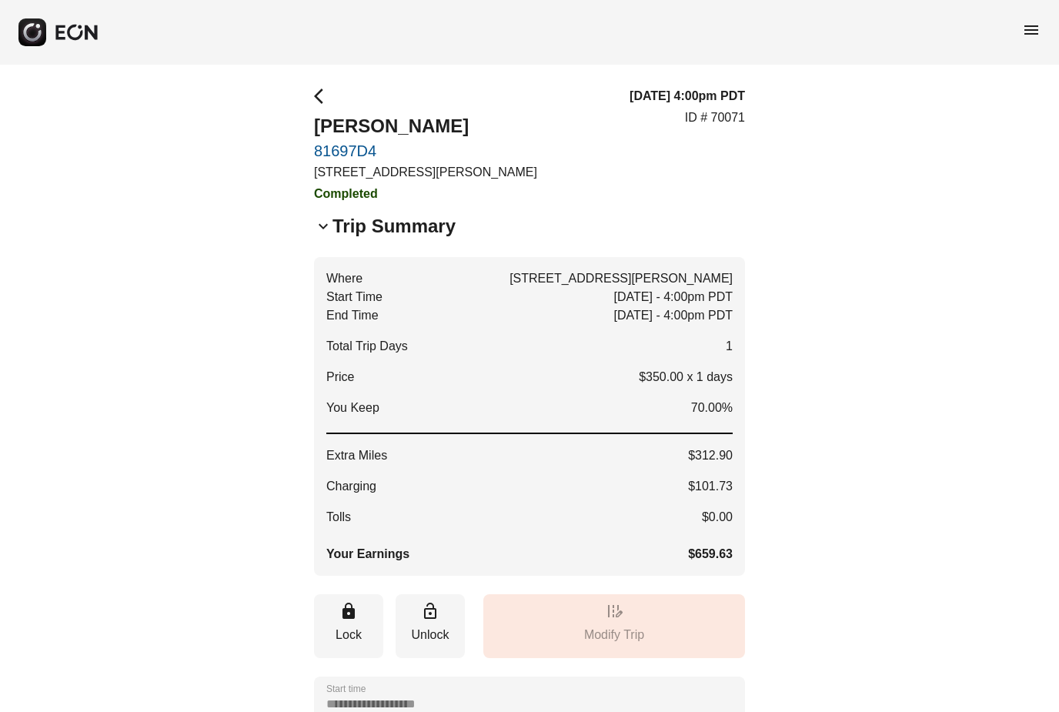
click at [1028, 33] on span "menu" at bounding box center [1031, 30] width 18 height 18
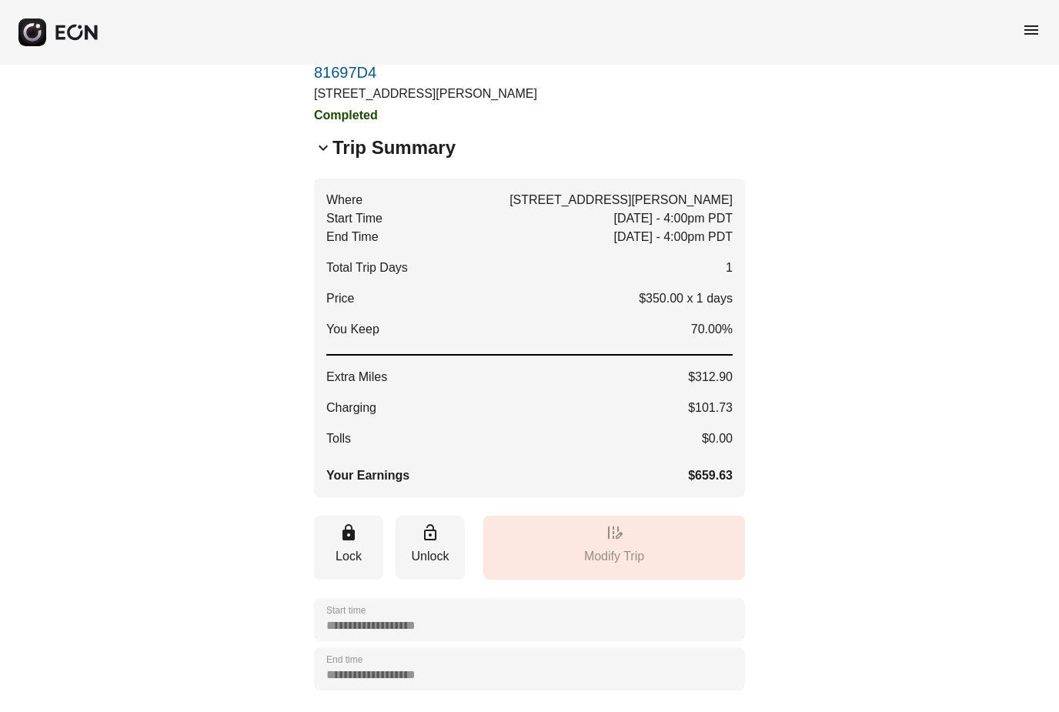
scroll to position [83, 0]
